Goal: Information Seeking & Learning: Find specific fact

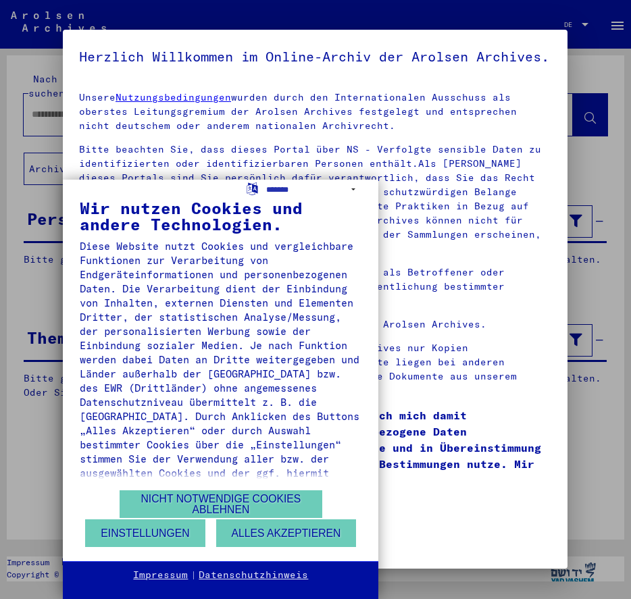
type input "**********"
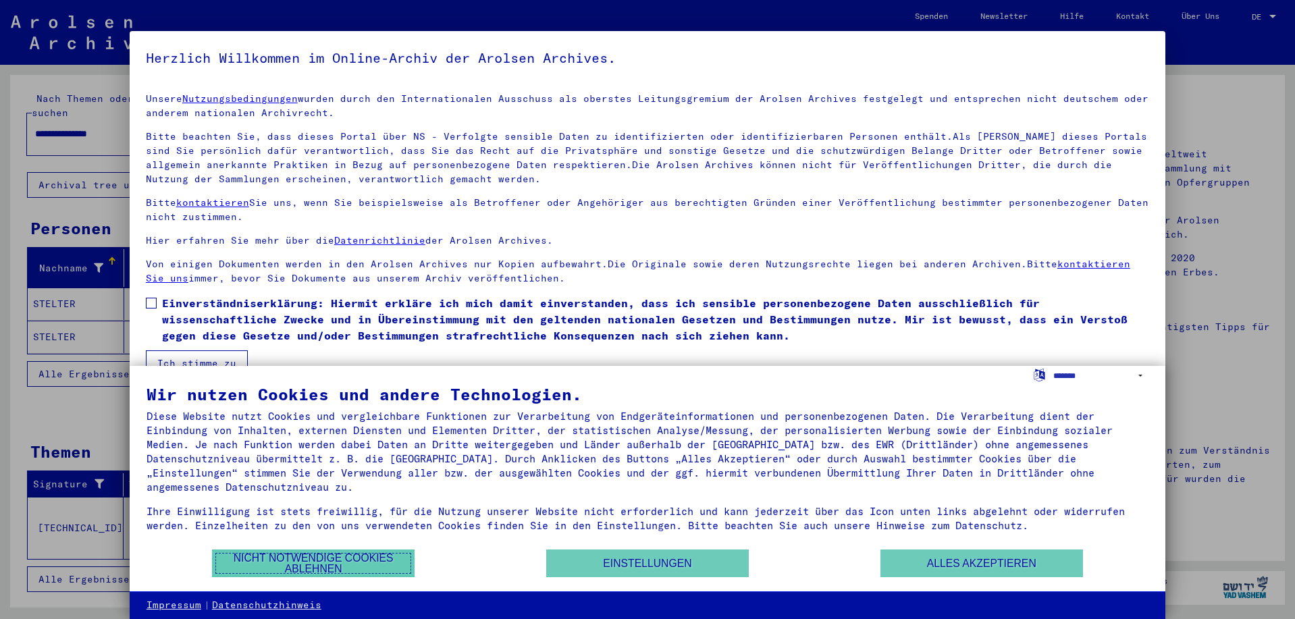
click at [378, 556] on button "Nicht notwendige Cookies ablehnen" at bounding box center [313, 564] width 203 height 28
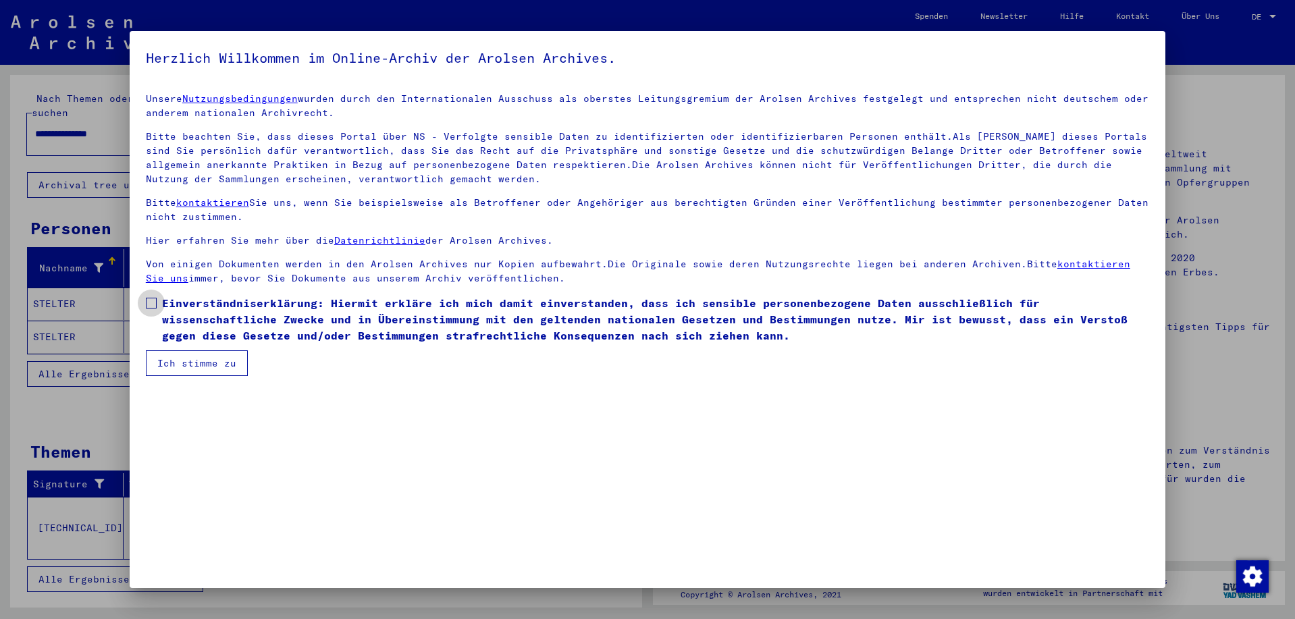
click at [149, 296] on label "Einverständniserklärung: Hiermit erkläre ich mich damit einverstanden, dass ich…" at bounding box center [648, 319] width 1004 height 49
click at [168, 358] on button "Ich stimme zu" at bounding box center [197, 364] width 102 height 26
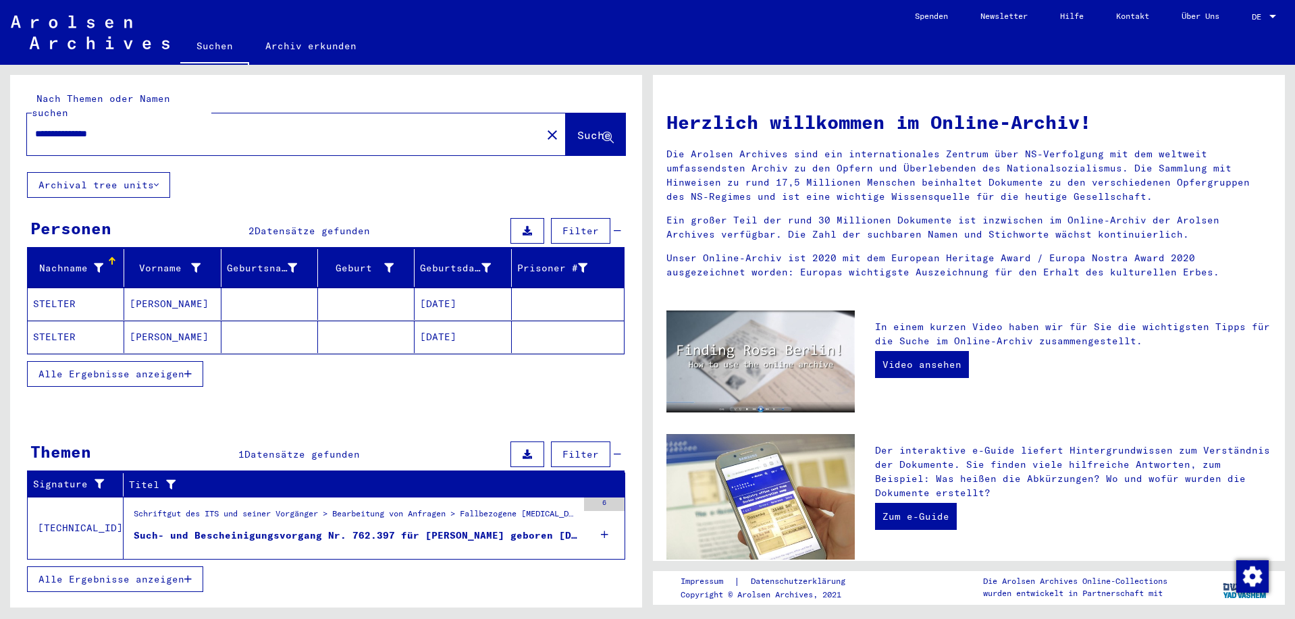
click at [327, 529] on div "Such- und Bescheinigungsvorgang Nr. 762.397 für [PERSON_NAME] geboren [DEMOGRAP…" at bounding box center [356, 536] width 444 height 14
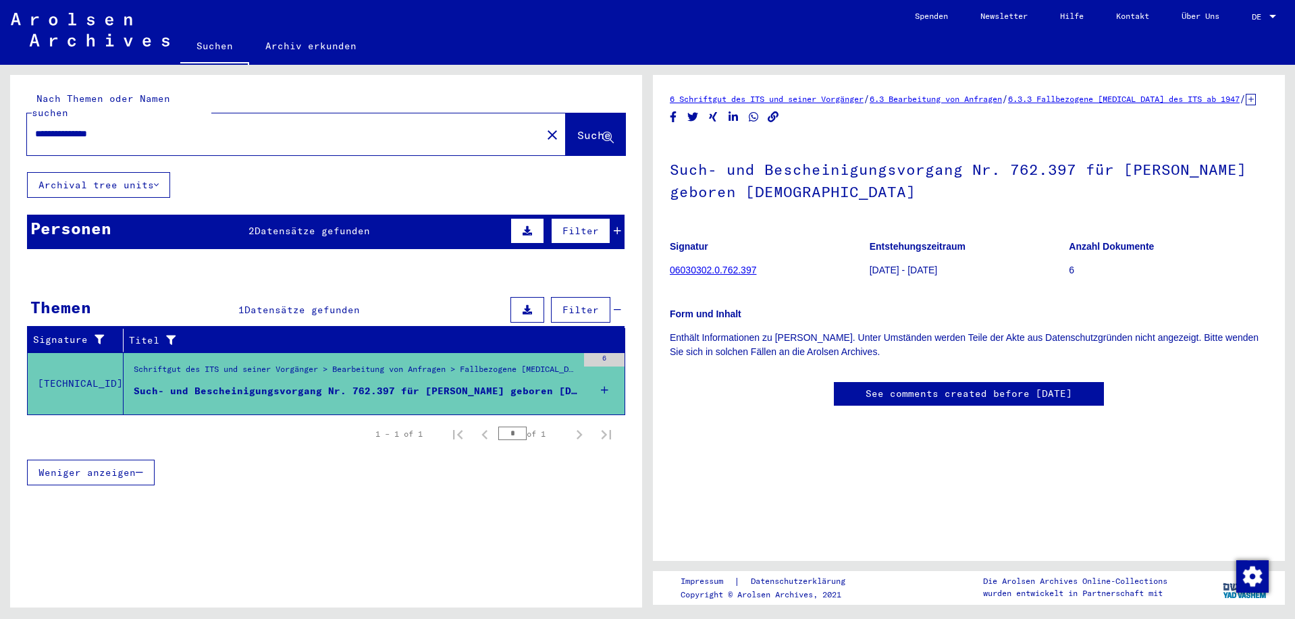
click at [630, 276] on link "06030302.0.762.397" at bounding box center [713, 270] width 86 height 11
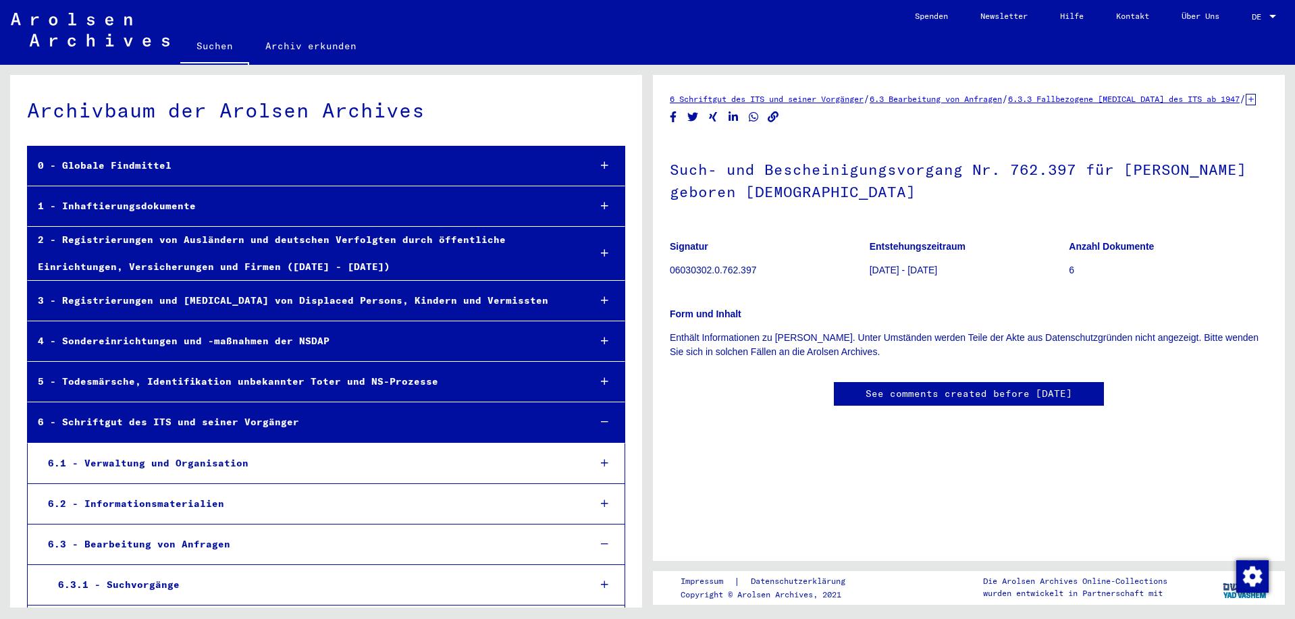
scroll to position [27842, 0]
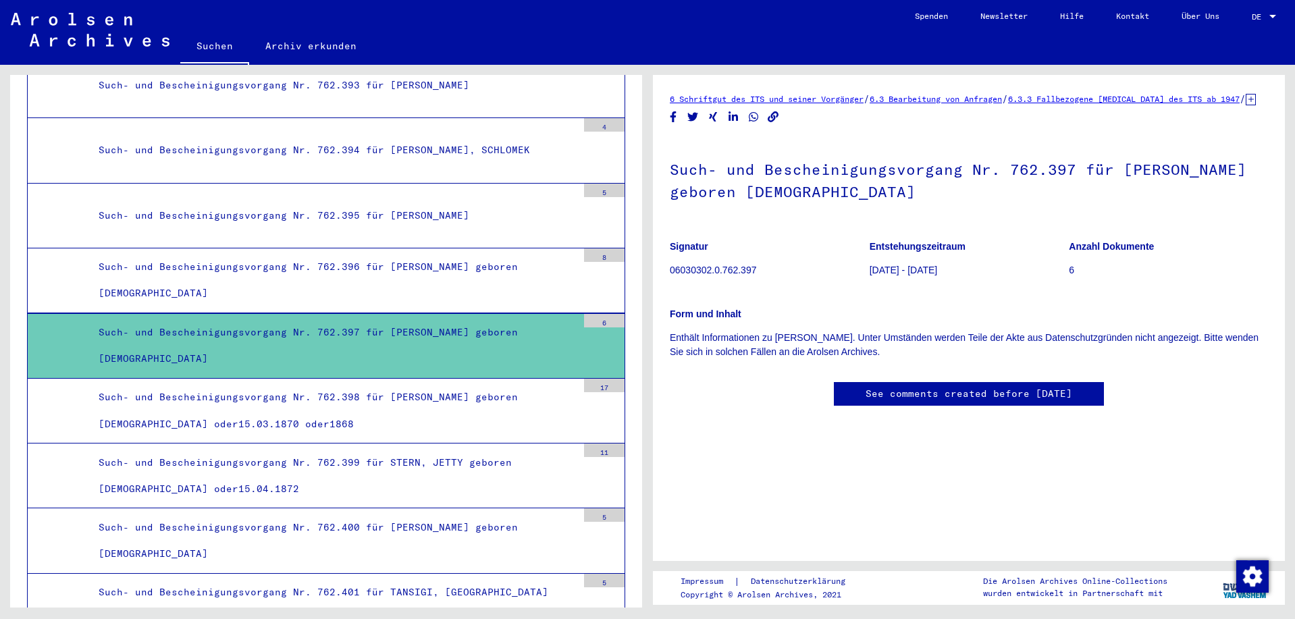
click at [594, 323] on div "6" at bounding box center [604, 321] width 41 height 14
click at [423, 335] on div "Such- und Bescheinigungsvorgang Nr. 762.397 für [PERSON_NAME] geboren [DEMOGRAP…" at bounding box center [332, 345] width 489 height 53
